Goal: Communication & Community: Answer question/provide support

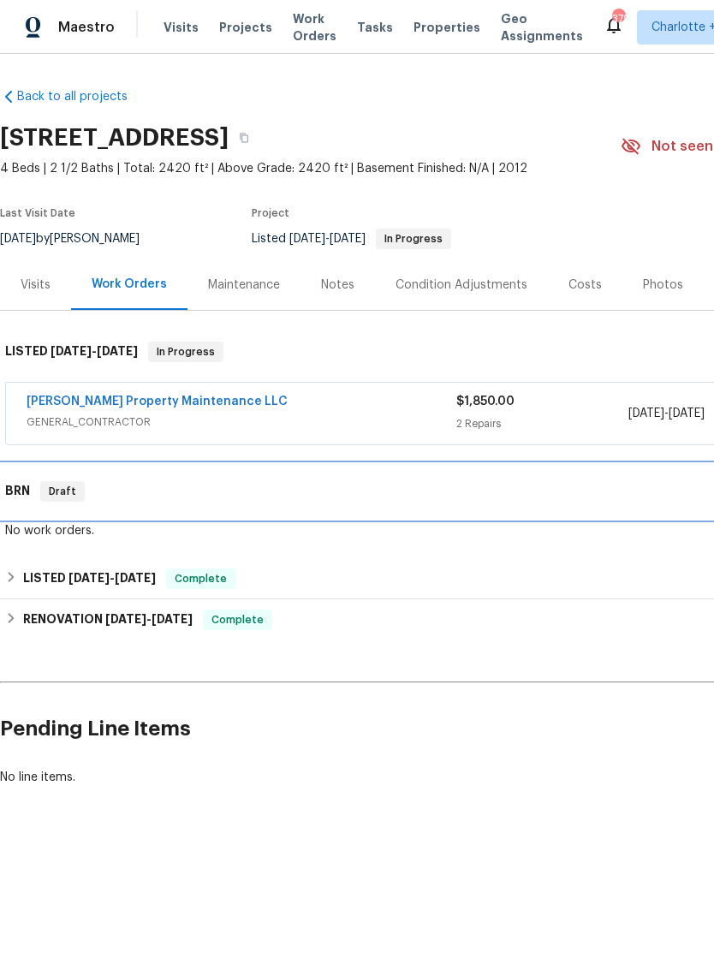
click at [113, 502] on div "BRN Draft" at bounding box center [483, 491] width 967 height 55
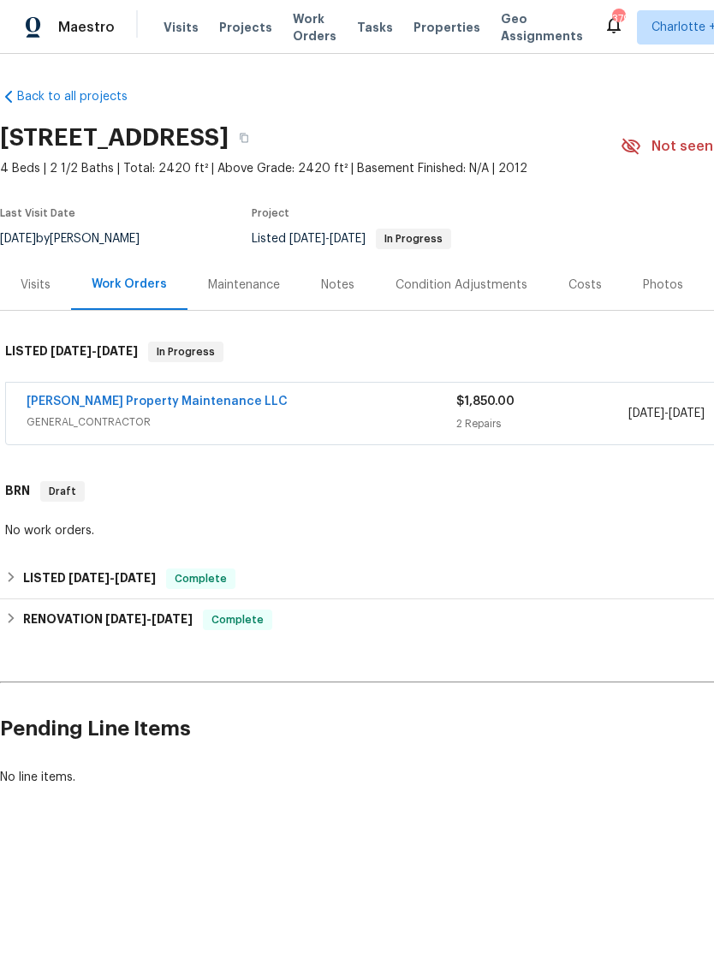
click at [284, 408] on div "[PERSON_NAME] Property Maintenance LLC" at bounding box center [242, 403] width 430 height 21
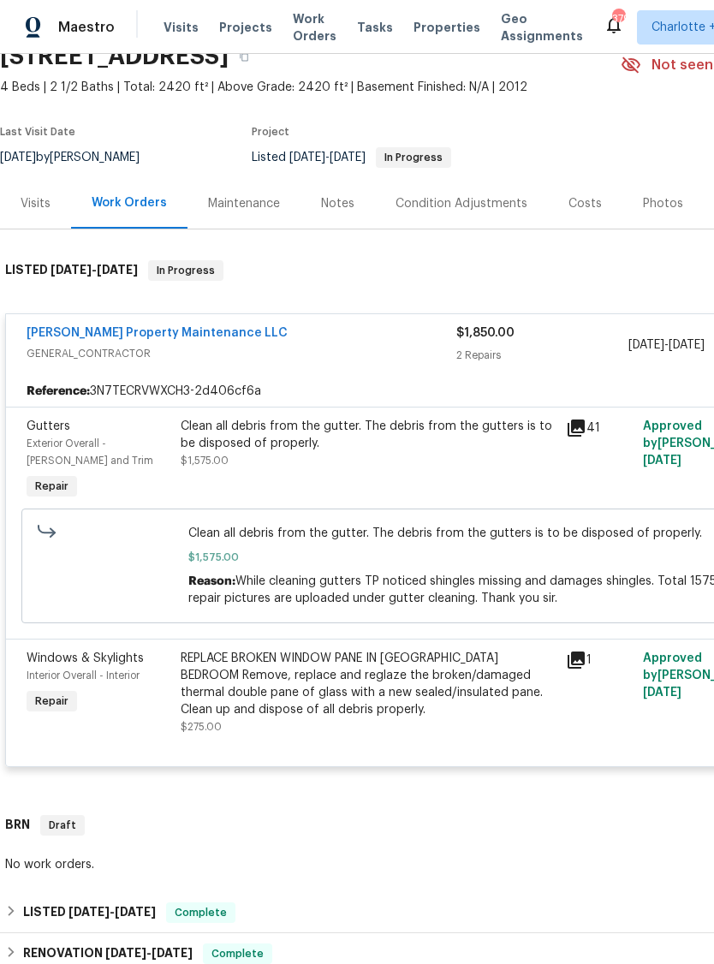
scroll to position [80, 0]
click at [37, 199] on div "Visits" at bounding box center [36, 204] width 30 height 17
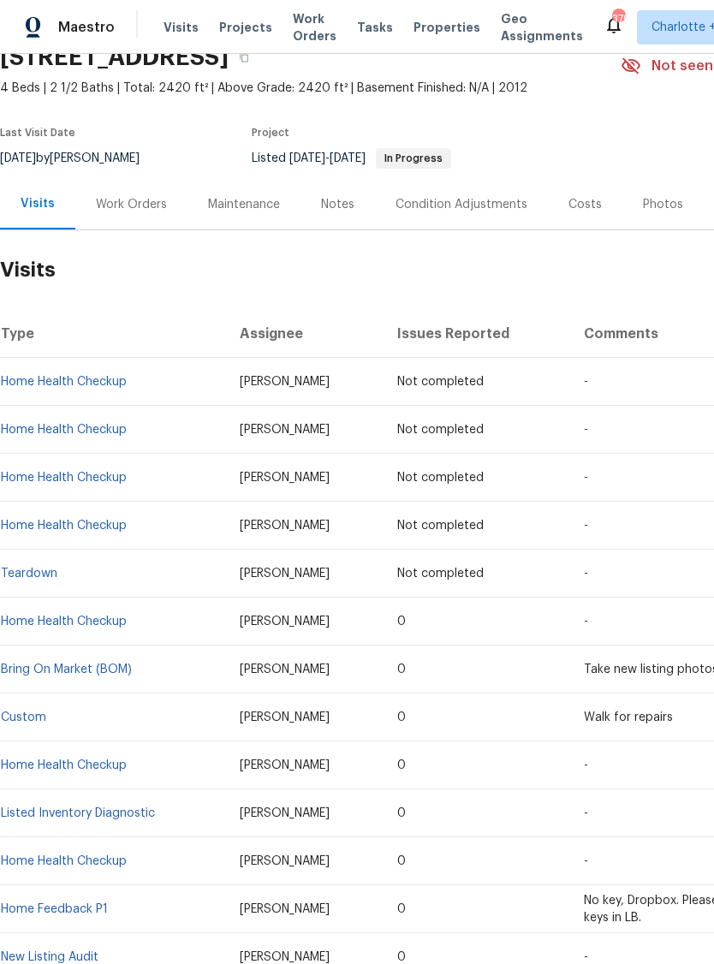
click at [131, 209] on div "Work Orders" at bounding box center [131, 204] width 71 height 17
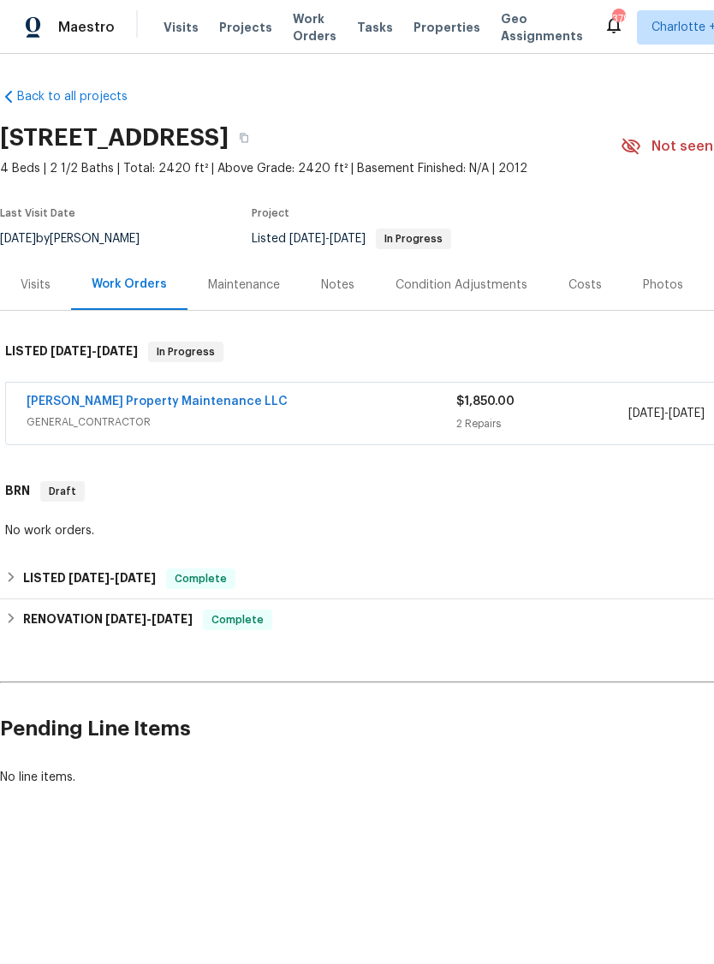
click at [118, 402] on link "[PERSON_NAME] Property Maintenance LLC" at bounding box center [157, 401] width 261 height 12
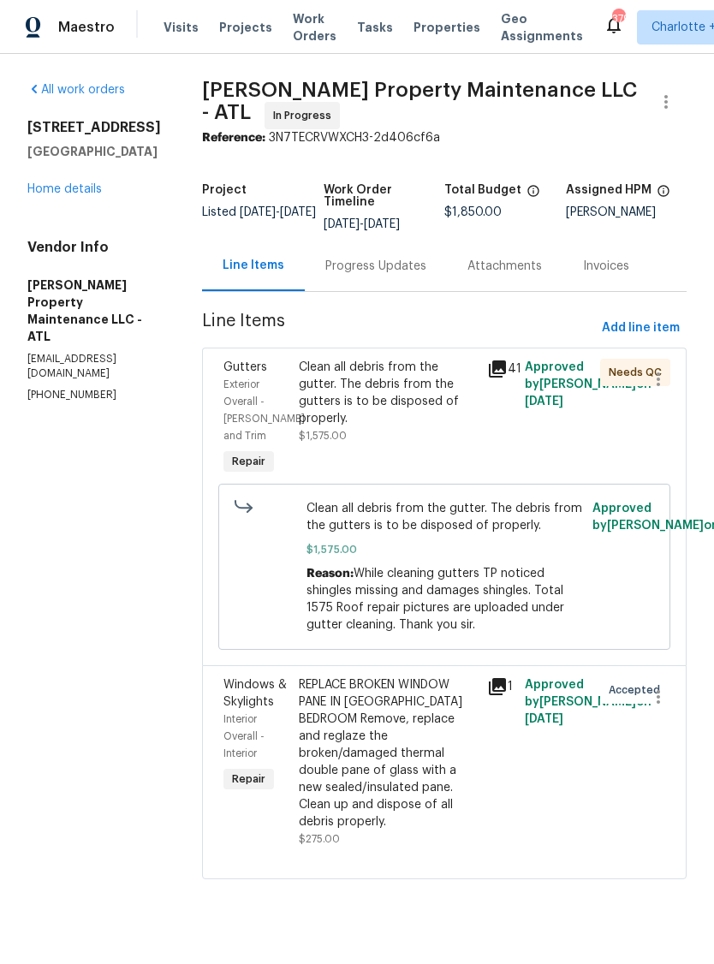
click at [379, 254] on div "Progress Updates" at bounding box center [376, 266] width 142 height 51
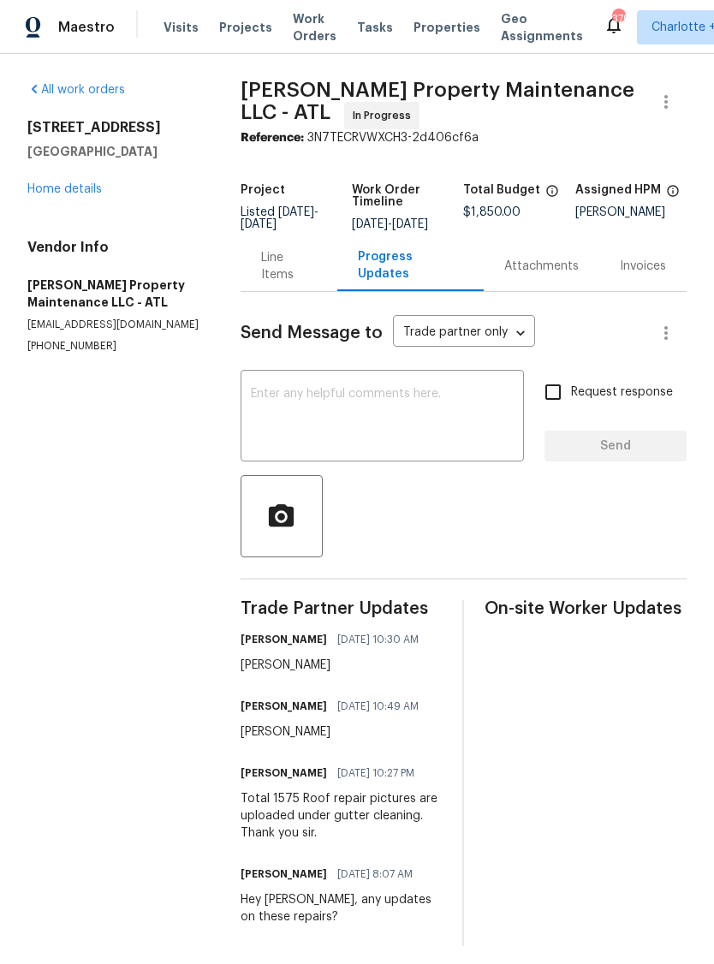
click at [384, 422] on textarea at bounding box center [382, 418] width 263 height 60
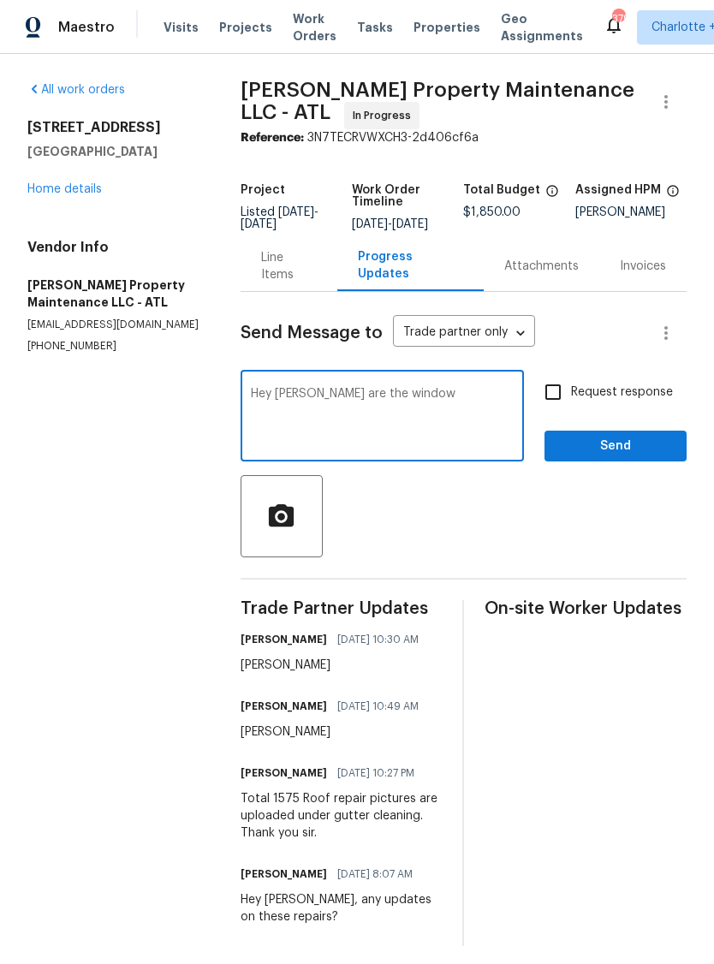
click at [330, 408] on textarea "Hey [PERSON_NAME] are the window" at bounding box center [382, 418] width 263 height 60
click at [402, 418] on textarea "Hey [PERSON_NAME] is the window" at bounding box center [382, 418] width 263 height 60
type textarea "Hey [PERSON_NAME] is the window repaired here?"
click at [554, 407] on input "Request response" at bounding box center [553, 392] width 36 height 36
checkbox input "true"
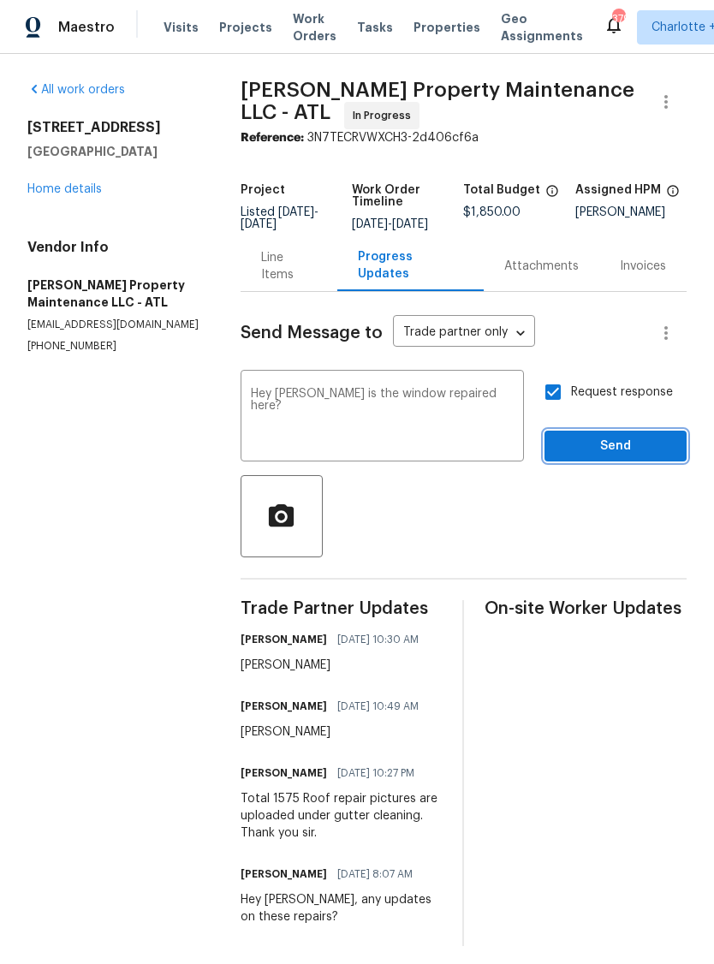
click at [612, 457] on span "Send" at bounding box center [615, 446] width 115 height 21
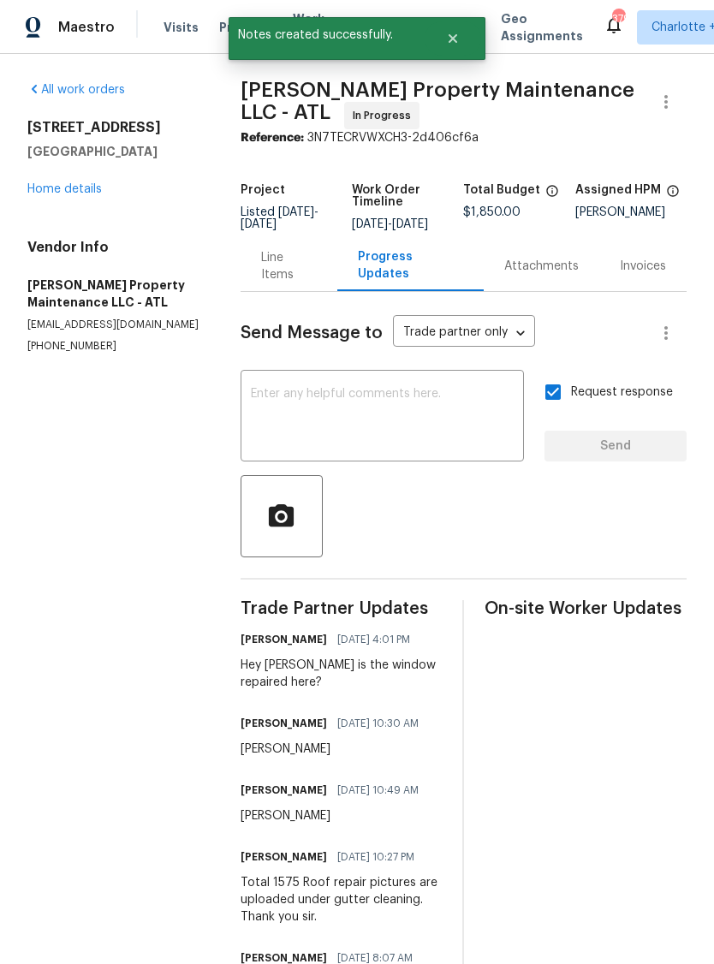
click at [66, 195] on link "Home details" at bounding box center [64, 189] width 74 height 12
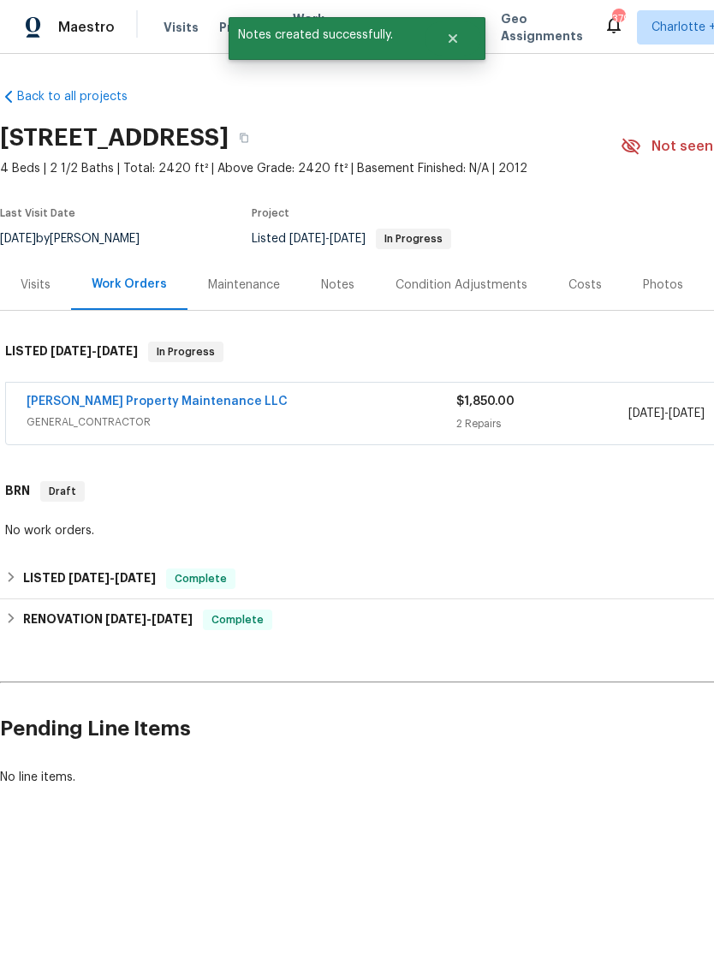
click at [40, 288] on div "Visits" at bounding box center [36, 284] width 30 height 17
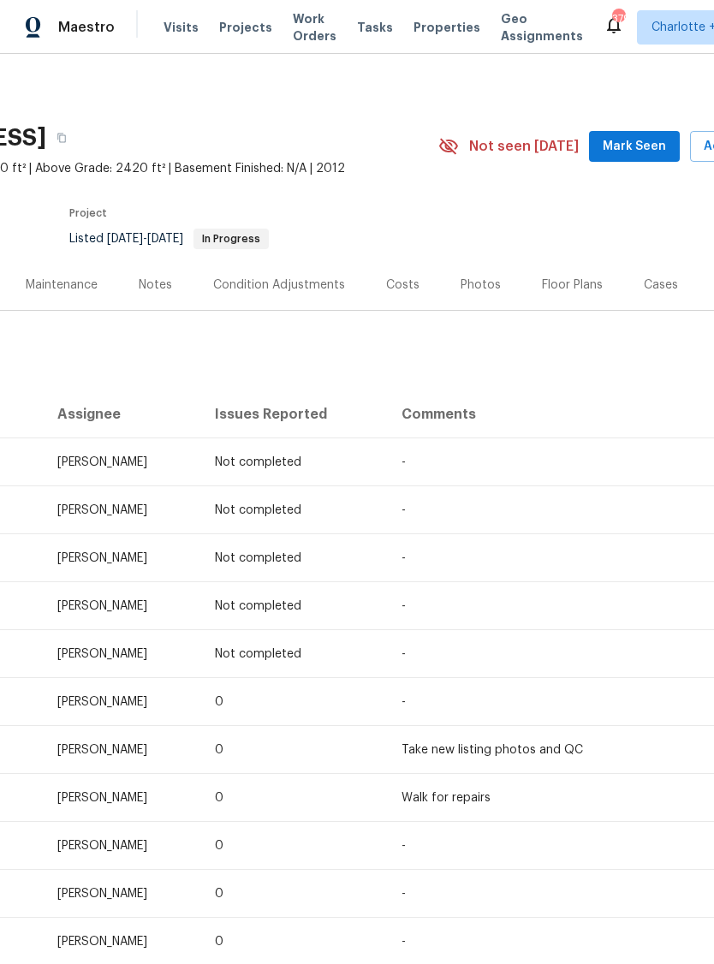
scroll to position [0, 182]
click at [627, 143] on span "Mark Seen" at bounding box center [634, 146] width 63 height 21
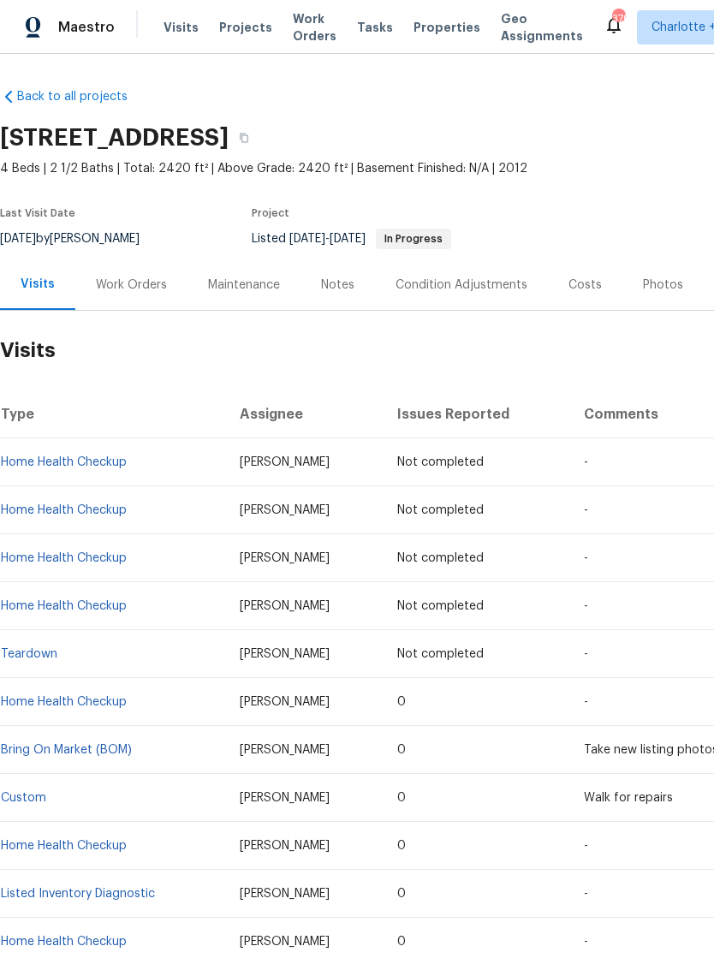
scroll to position [0, 0]
